Goal: Task Accomplishment & Management: Manage account settings

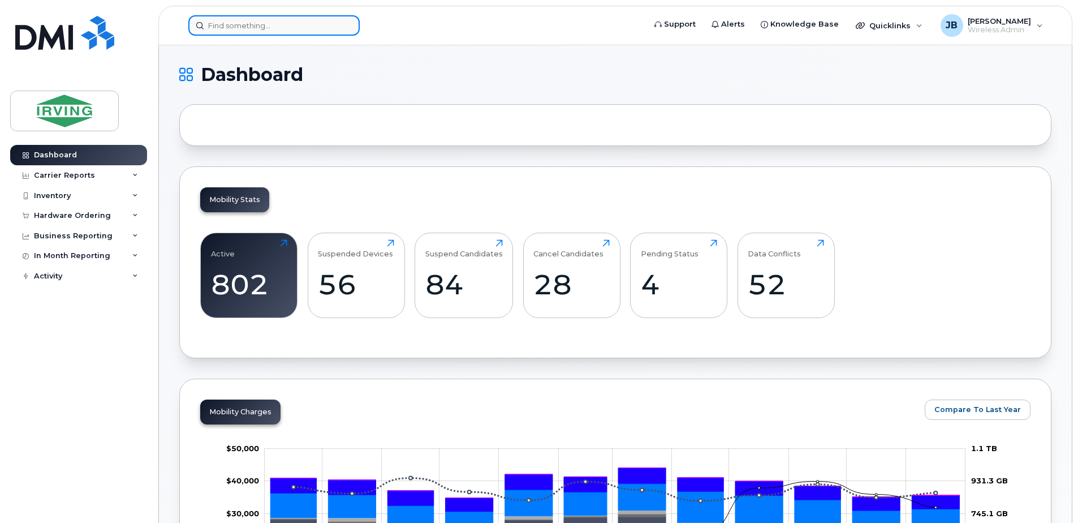
click at [248, 27] on input at bounding box center [273, 25] width 171 height 20
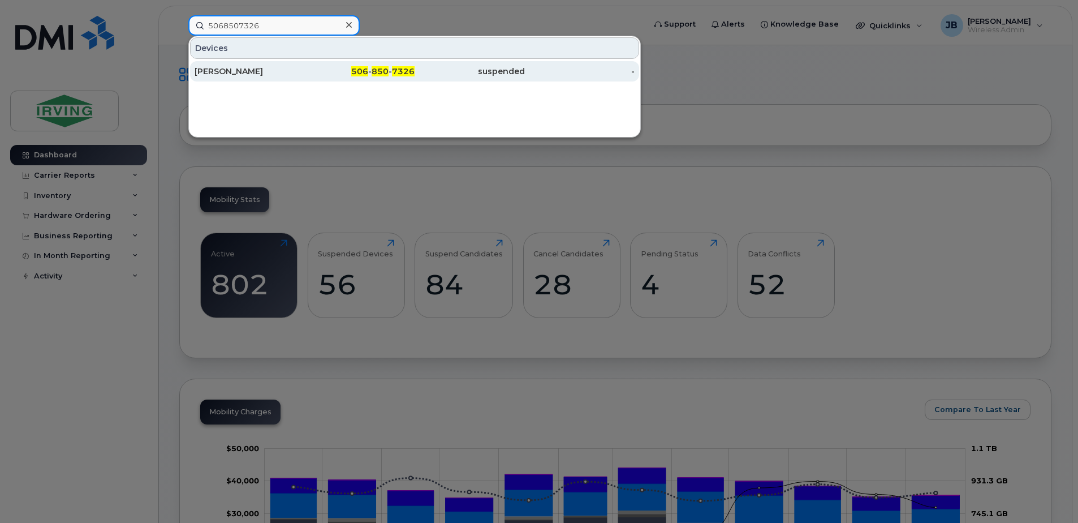
type input "5068507326"
click at [262, 72] on div "[PERSON_NAME]" at bounding box center [250, 71] width 110 height 11
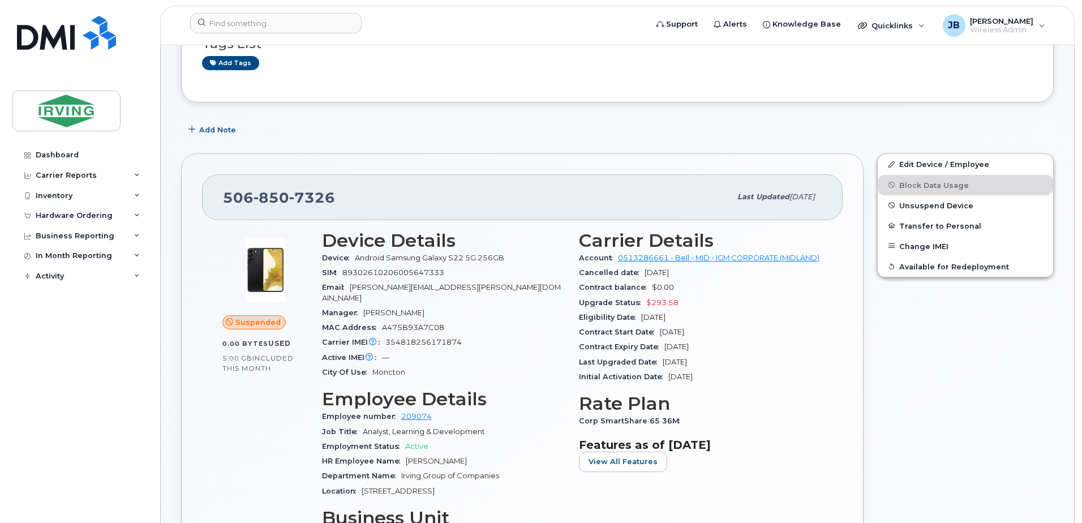
scroll to position [113, 0]
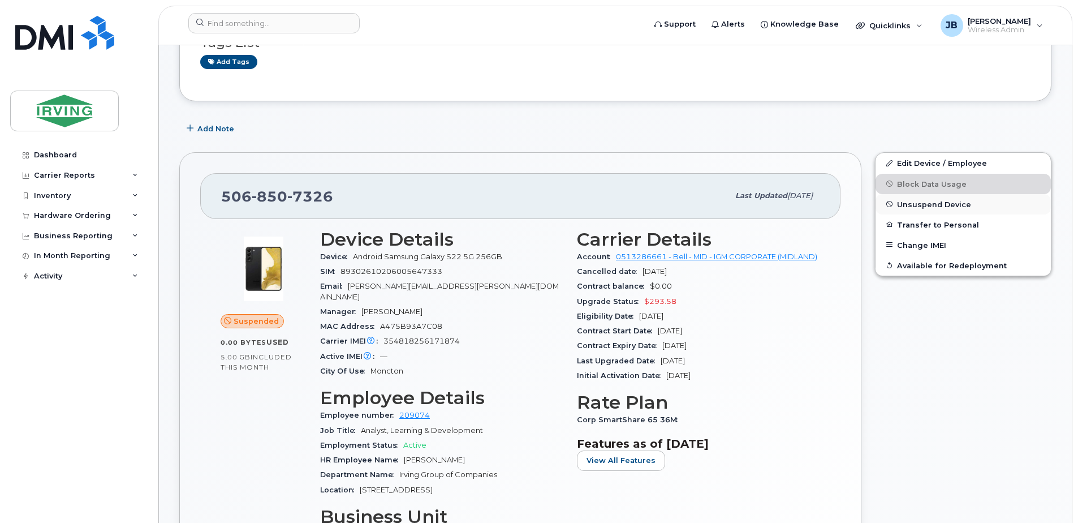
click at [931, 204] on span "Unsuspend Device" at bounding box center [934, 204] width 74 height 8
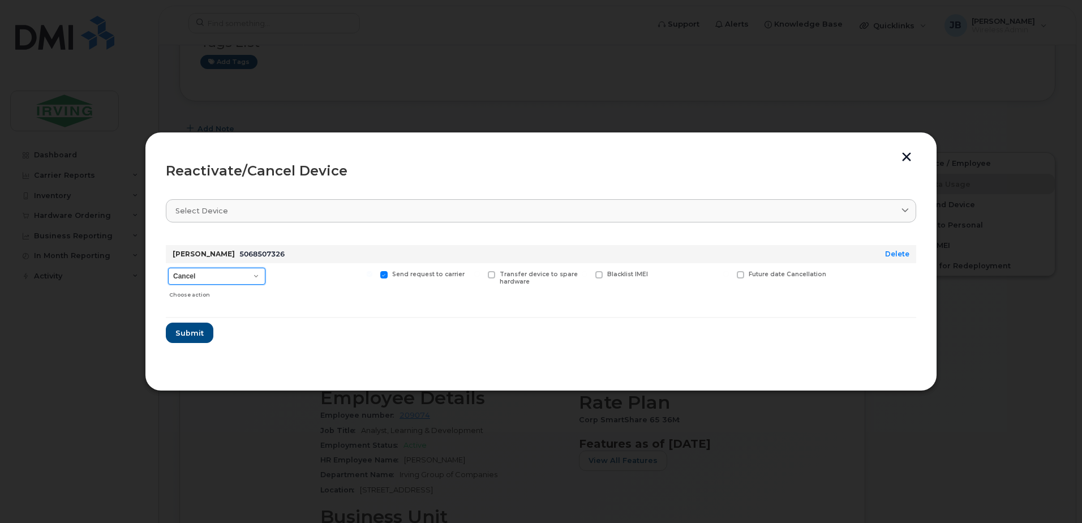
click at [257, 274] on select "Cancel Suspend - Extend Suspension Reactivate" at bounding box center [216, 276] width 97 height 17
select select "[object Object]"
click at [168, 268] on select "Cancel Suspend - Extend Suspension Reactivate" at bounding box center [216, 276] width 97 height 17
click at [668, 275] on span at bounding box center [669, 274] width 7 height 7
click at [658, 275] on input "New Username" at bounding box center [655, 274] width 6 height 6
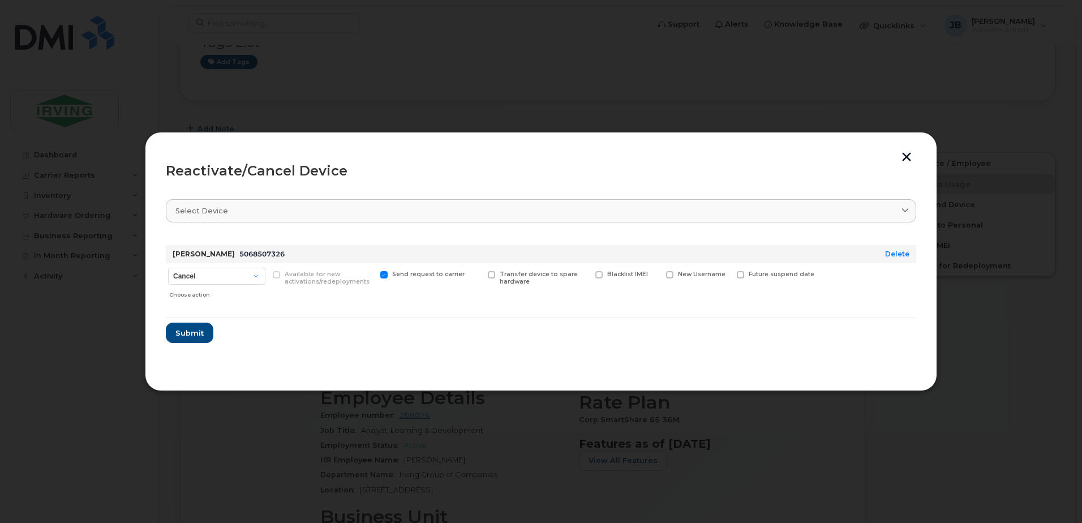
checkbox input "true"
click at [677, 295] on input "text" at bounding box center [697, 292] width 63 height 20
type input "[PERSON_NAME]"
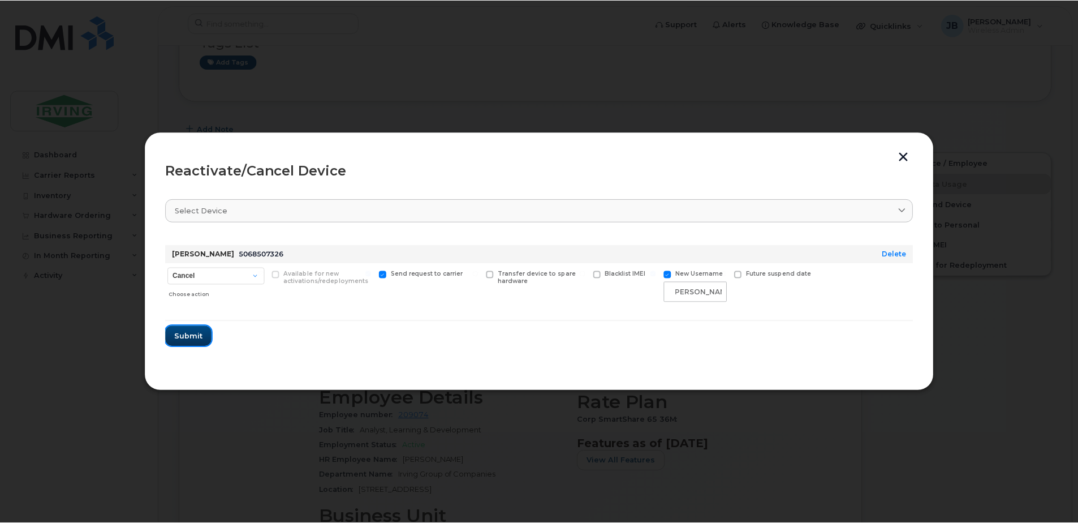
scroll to position [0, 0]
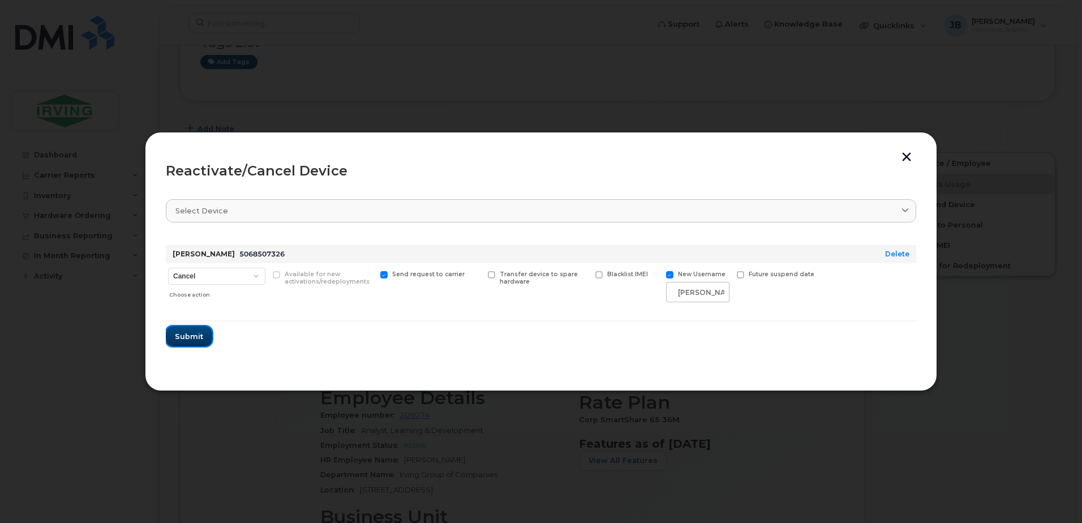
click at [189, 335] on span "Submit" at bounding box center [189, 336] width 28 height 11
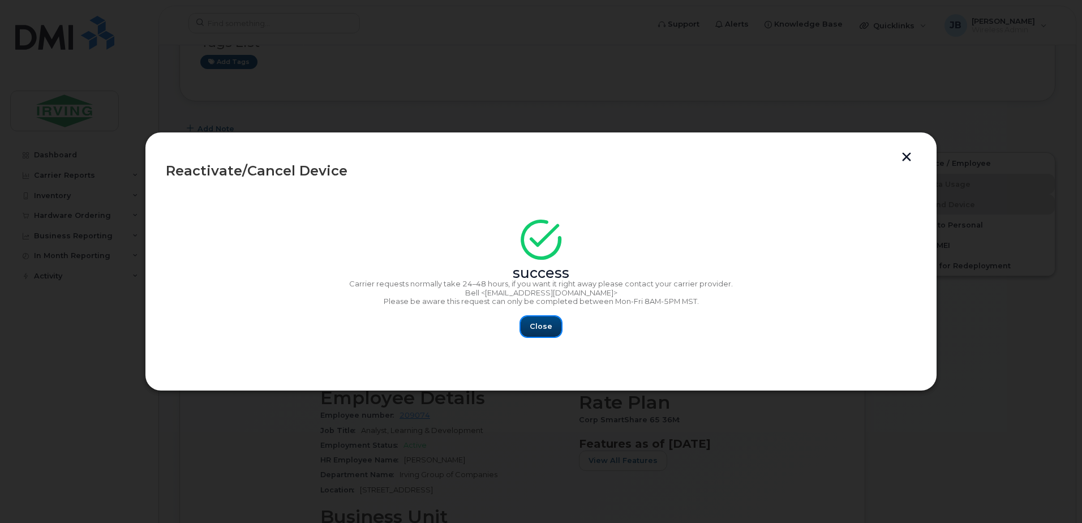
click at [550, 325] on span "Close" at bounding box center [540, 326] width 23 height 11
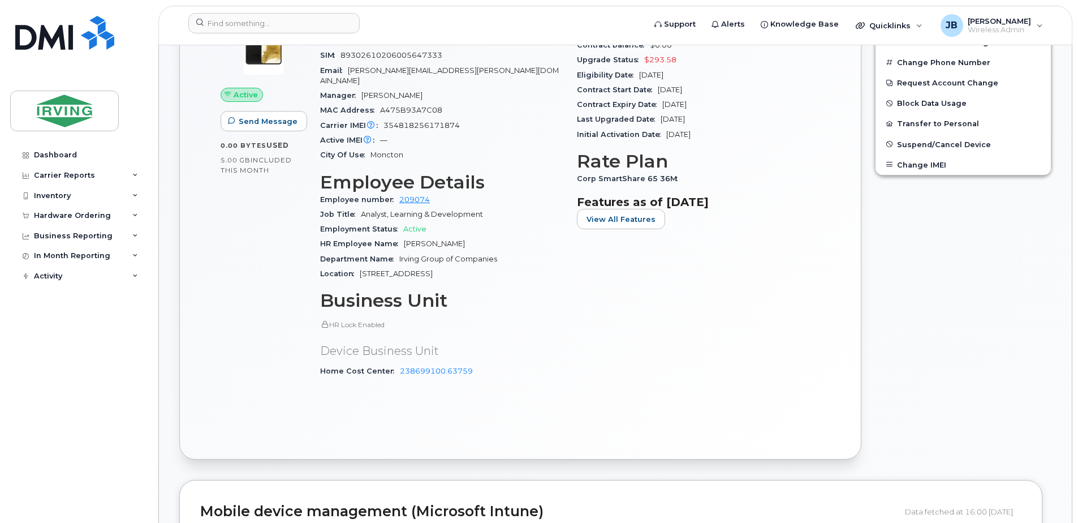
scroll to position [57, 0]
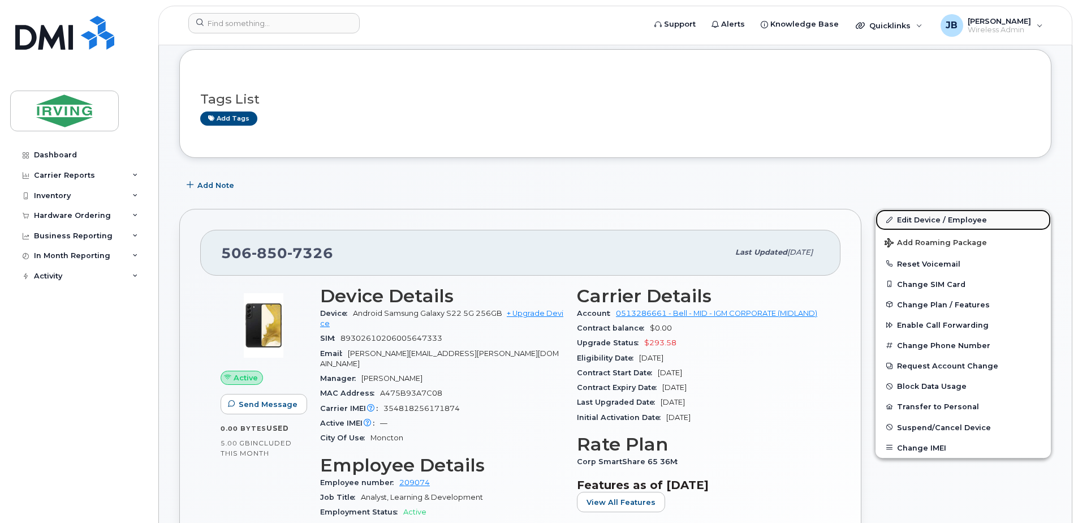
click at [918, 217] on link "Edit Device / Employee" at bounding box center [963, 219] width 175 height 20
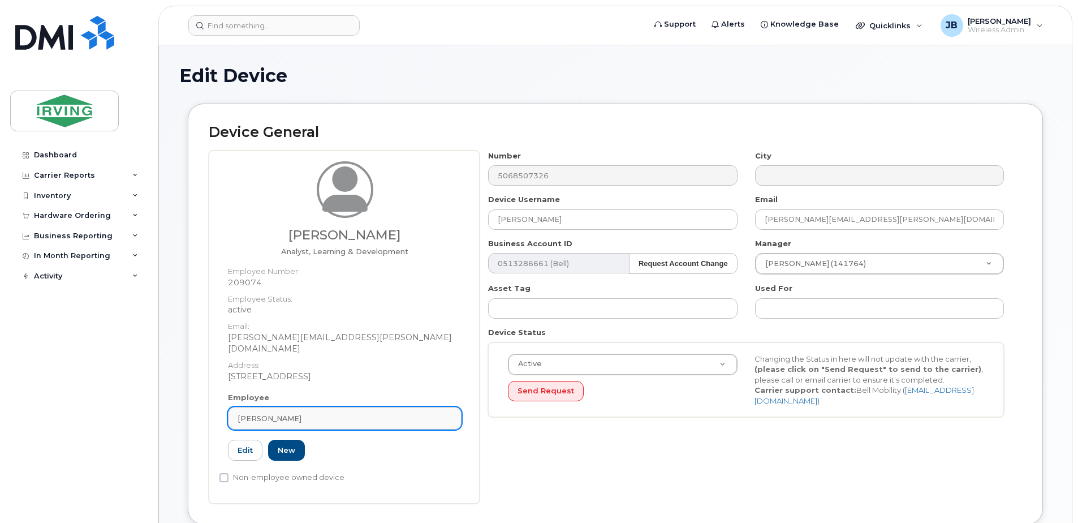
click at [338, 413] on div "[PERSON_NAME]" at bounding box center [345, 418] width 214 height 11
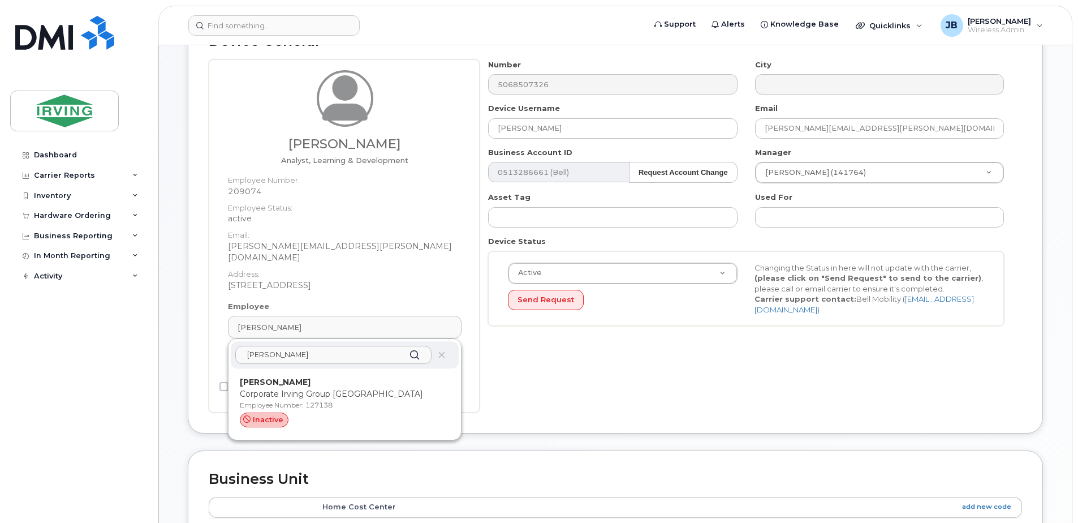
scroll to position [113, 0]
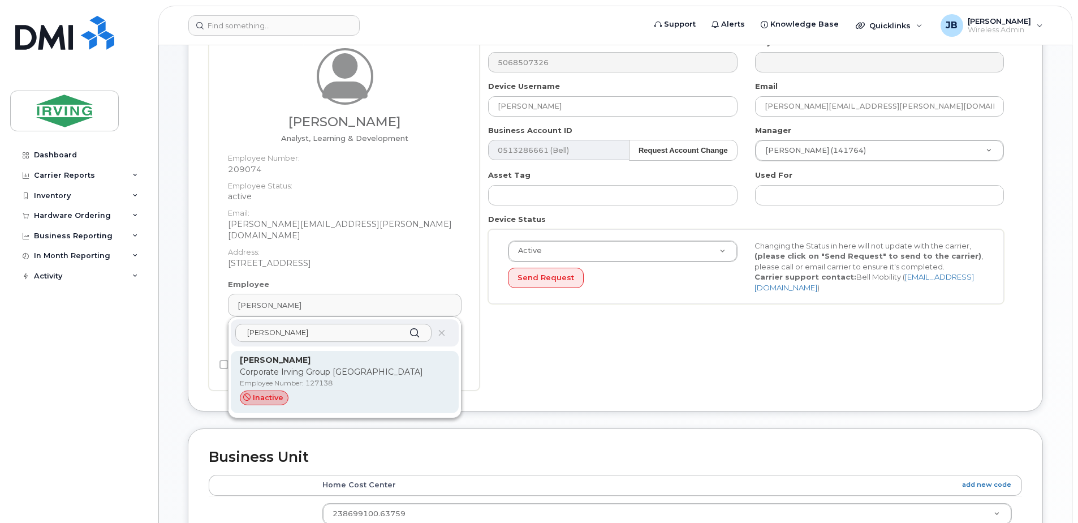
type input "roger mccaie"
click at [268, 392] on span "inactive" at bounding box center [268, 397] width 31 height 11
click at [308, 366] on p "Corporate Irving Group Moncton" at bounding box center [345, 372] width 210 height 12
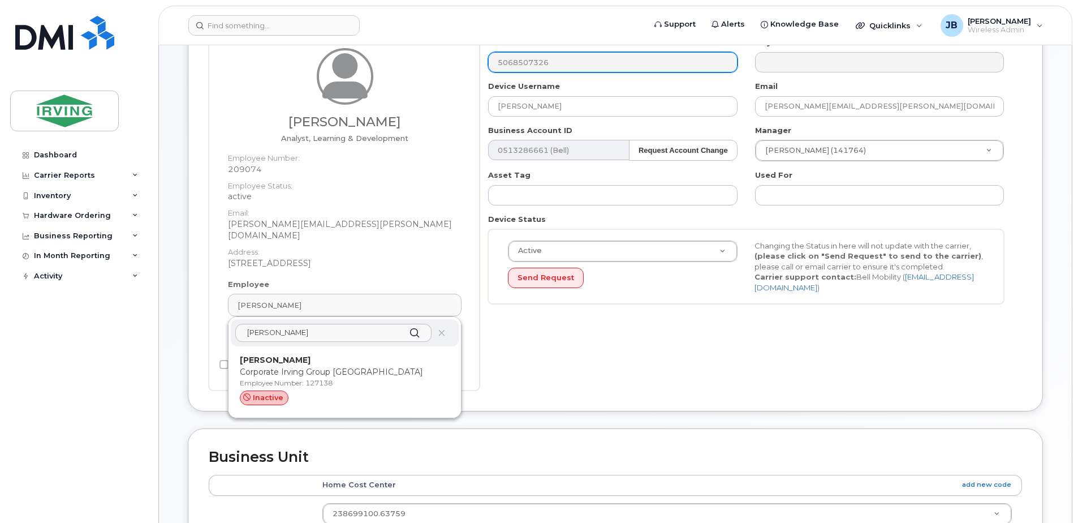
type input "127138"
type input "mccaie.roger@jdirving.com"
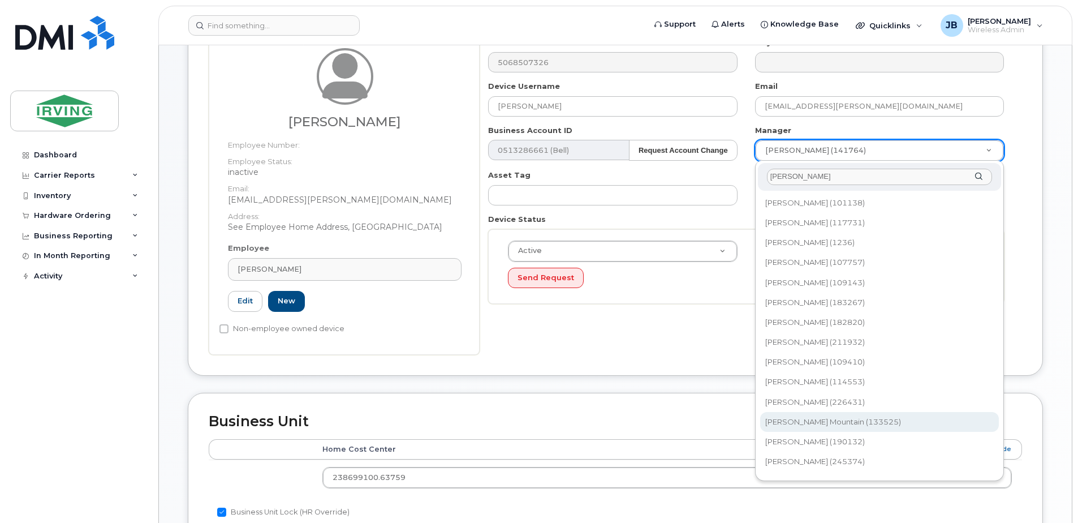
type input "melissa"
type input "1473664"
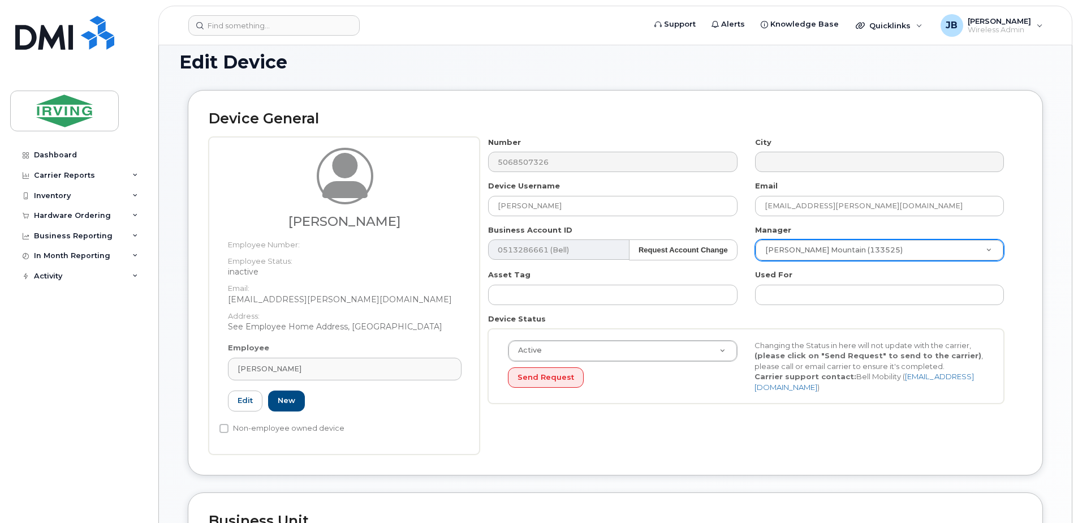
scroll to position [0, 0]
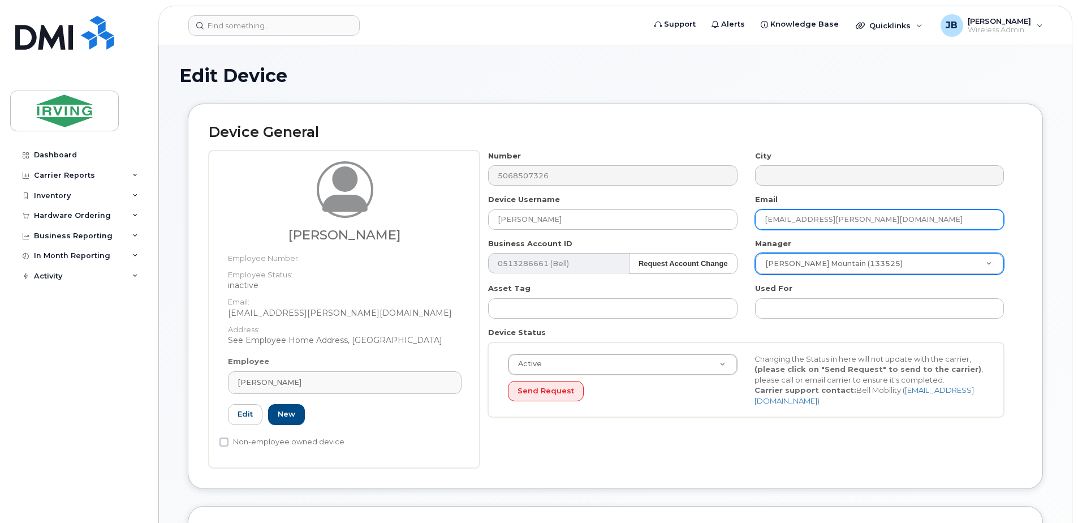
drag, startPoint x: 820, startPoint y: 221, endPoint x: 879, endPoint y: 219, distance: 58.8
click at [879, 219] on input "mccaie.roger@jdirving.com" at bounding box center [879, 219] width 249 height 20
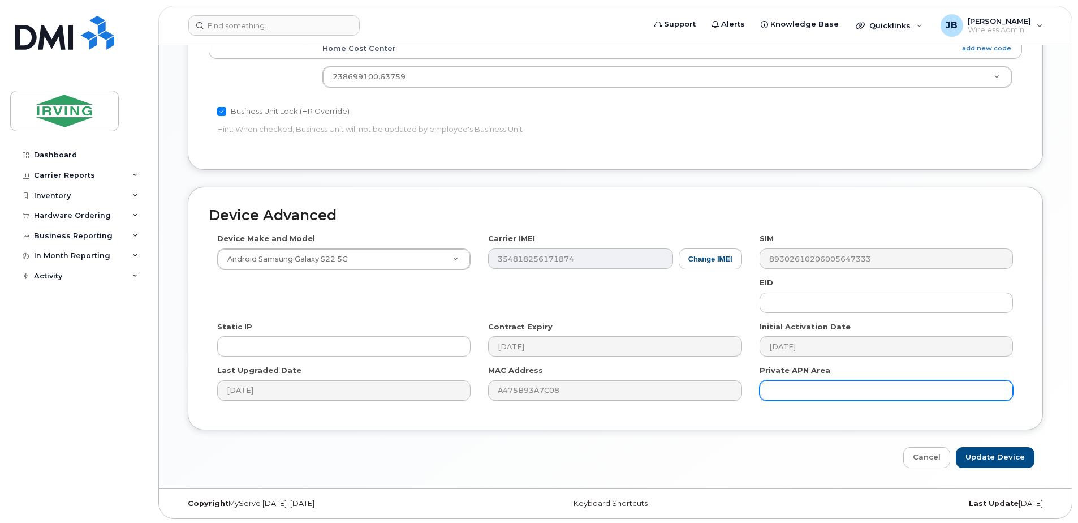
scroll to position [515, 0]
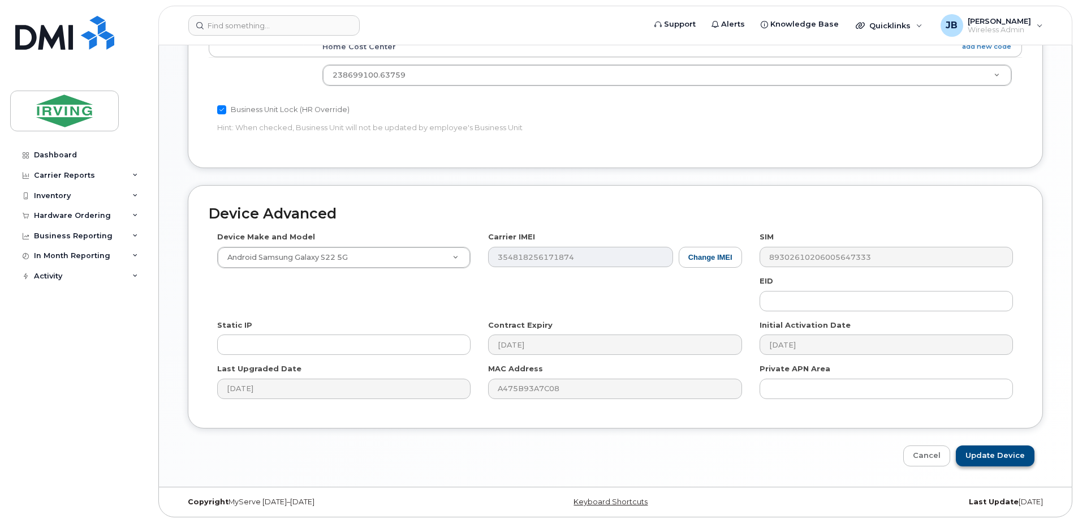
type input "[EMAIL_ADDRESS][PERSON_NAME][DOMAIN_NAME]"
click at [1003, 454] on input "Update Device" at bounding box center [995, 455] width 79 height 21
type input "Saving..."
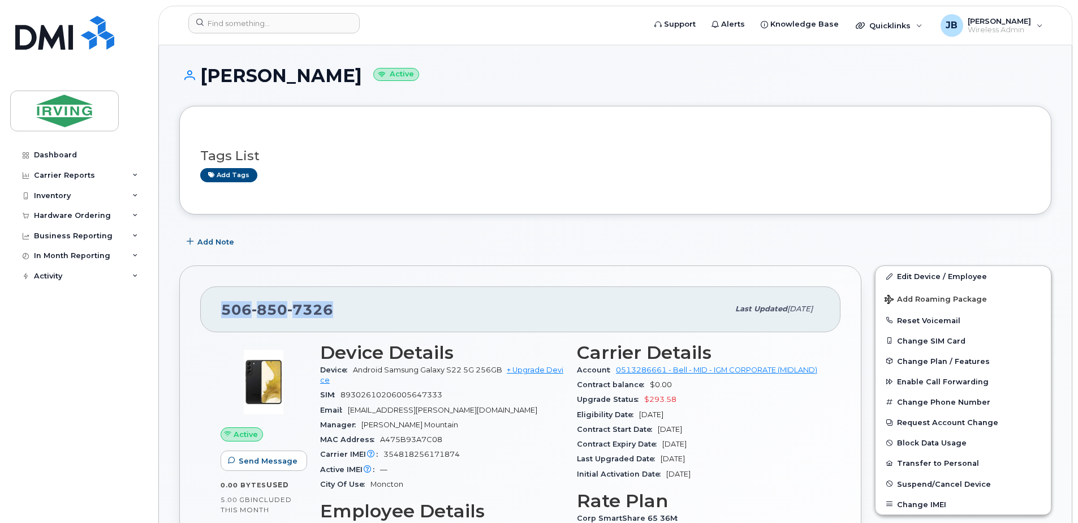
drag, startPoint x: 222, startPoint y: 307, endPoint x: 380, endPoint y: 312, distance: 157.3
click at [380, 312] on div "[PHONE_NUMBER]" at bounding box center [474, 309] width 507 height 24
copy span "[PHONE_NUMBER]"
click at [920, 320] on button "Reset Voicemail" at bounding box center [963, 320] width 175 height 20
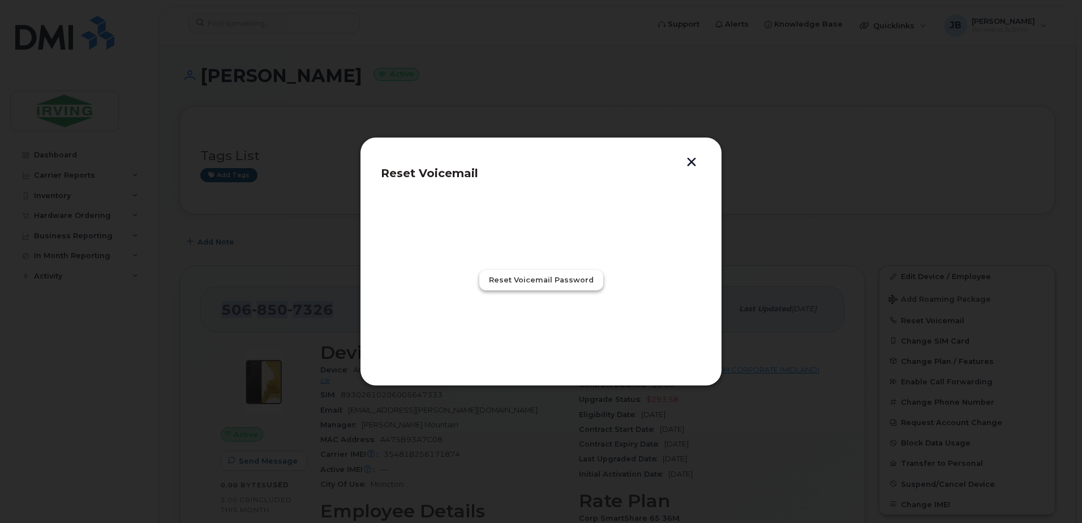
click at [517, 281] on span "Reset Voicemail Password" at bounding box center [541, 279] width 105 height 11
click at [550, 331] on span "Close" at bounding box center [540, 329] width 23 height 11
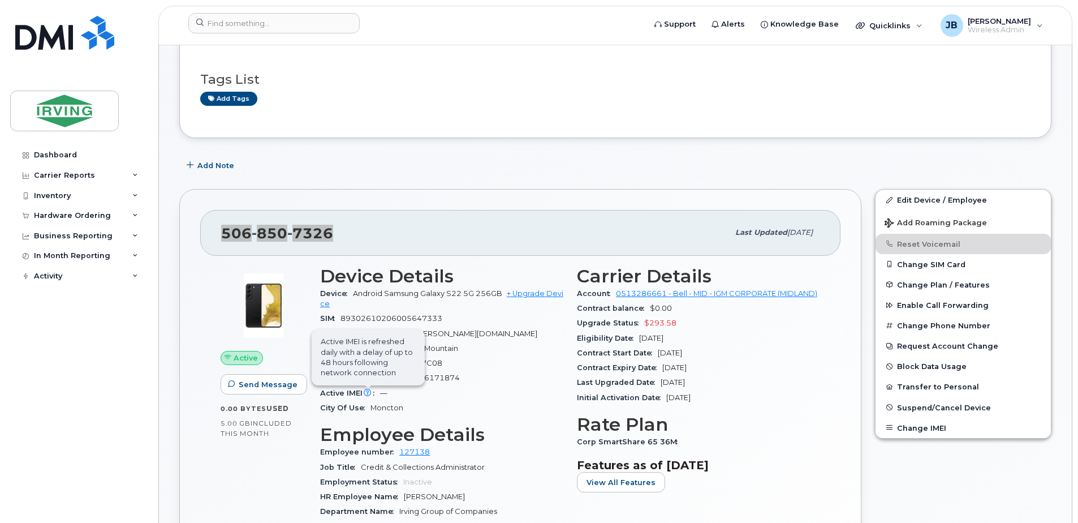
scroll to position [57, 0]
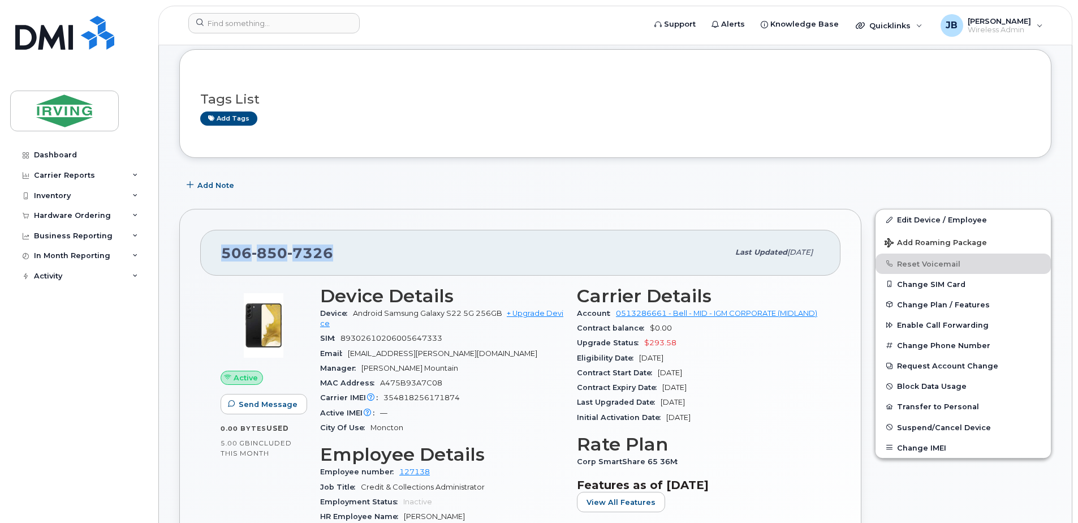
click at [373, 257] on div "[PHONE_NUMBER]" at bounding box center [474, 252] width 507 height 24
drag, startPoint x: 222, startPoint y: 252, endPoint x: 335, endPoint y: 255, distance: 113.2
click at [335, 255] on div "[PHONE_NUMBER]" at bounding box center [474, 252] width 507 height 24
copy span "[PHONE_NUMBER]"
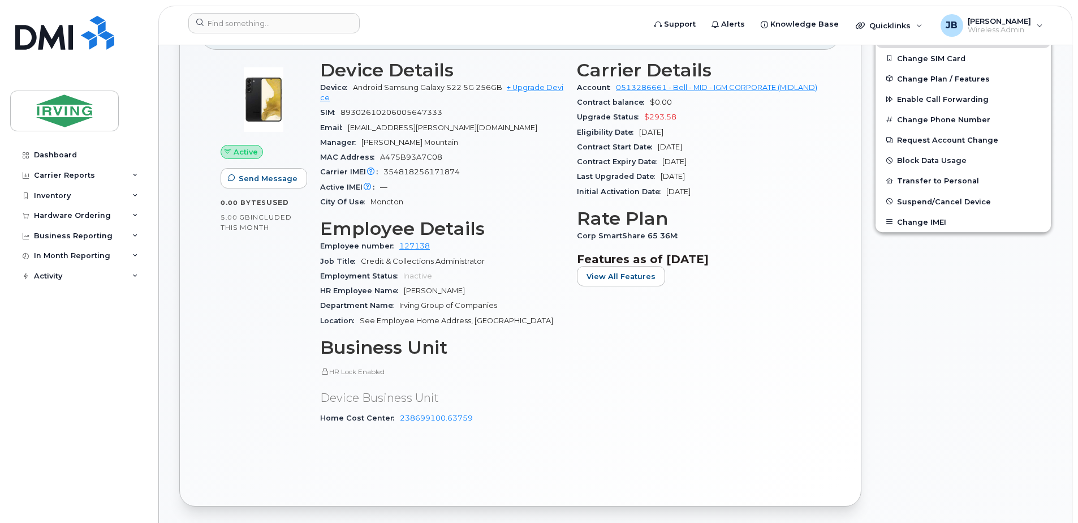
scroll to position [283, 0]
drag, startPoint x: 479, startPoint y: 417, endPoint x: 397, endPoint y: 416, distance: 82.0
click at [397, 416] on div "Home Cost Center 238699100.63759" at bounding box center [441, 417] width 243 height 15
copy link "238699100.63759"
